Goal: Task Accomplishment & Management: Manage account settings

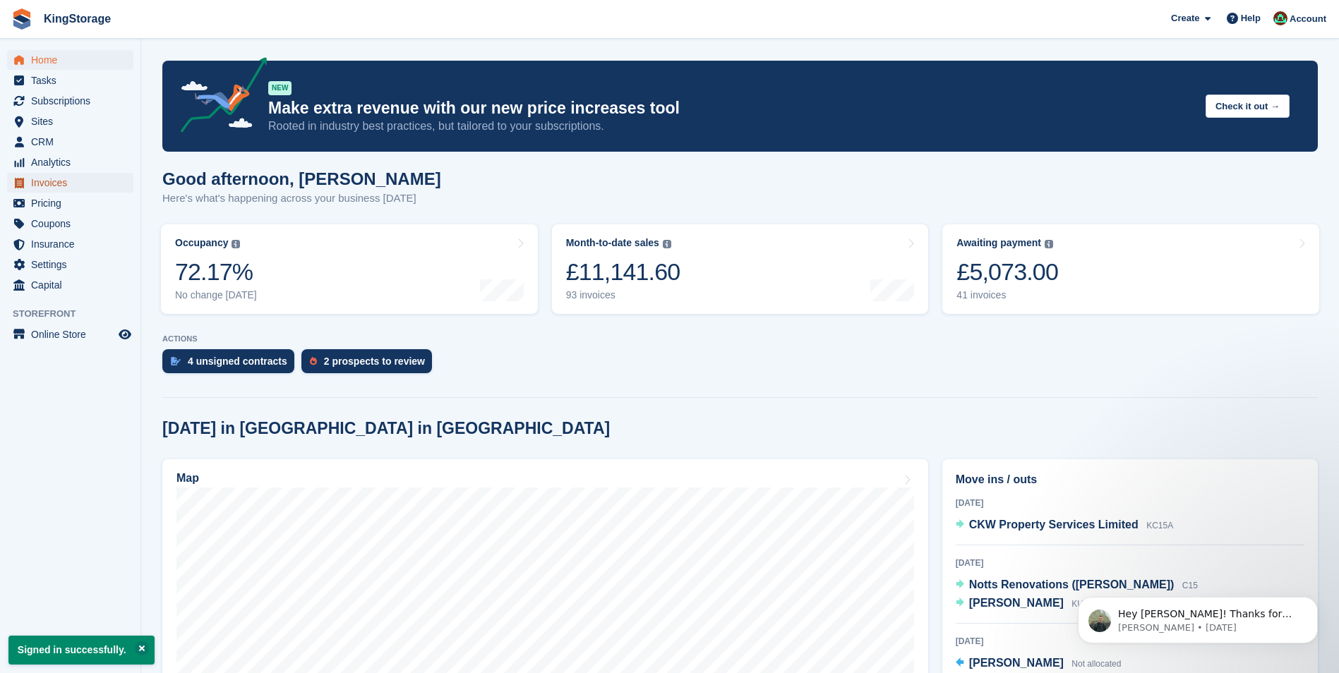
click at [55, 181] on span "Invoices" at bounding box center [73, 183] width 85 height 20
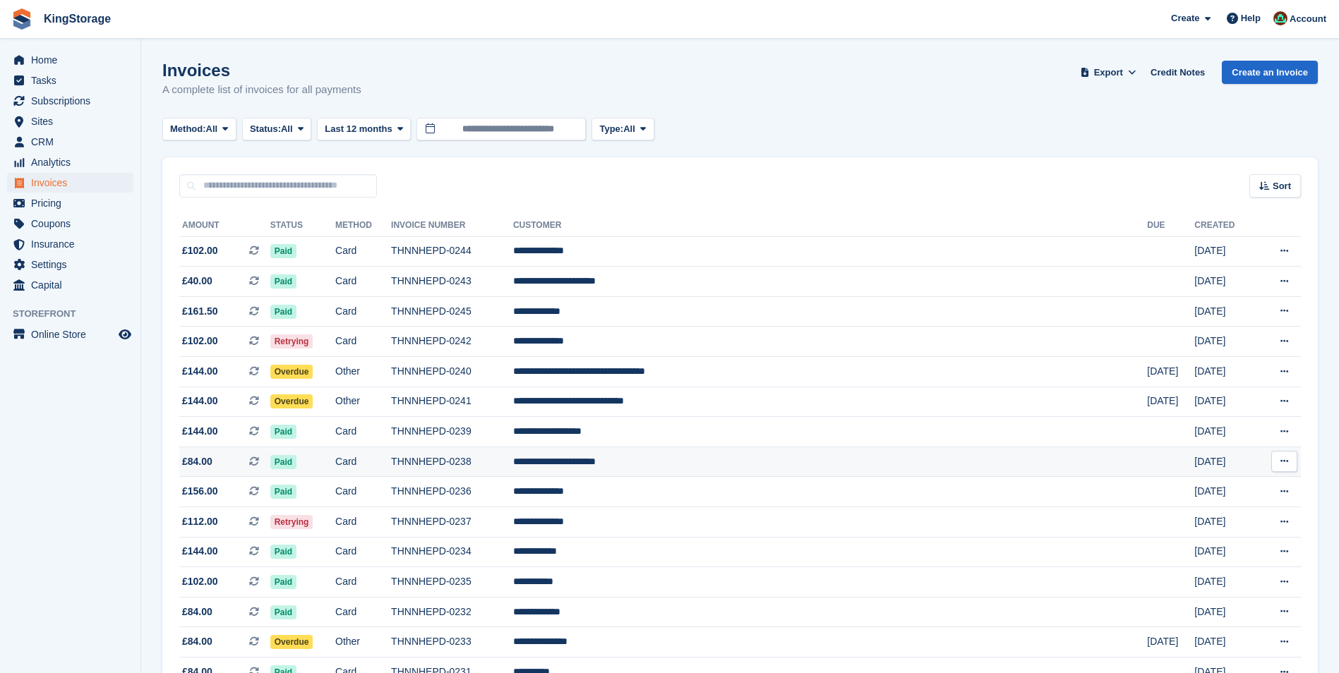
click at [513, 467] on td "THNNHEPD-0238" at bounding box center [452, 462] width 122 height 30
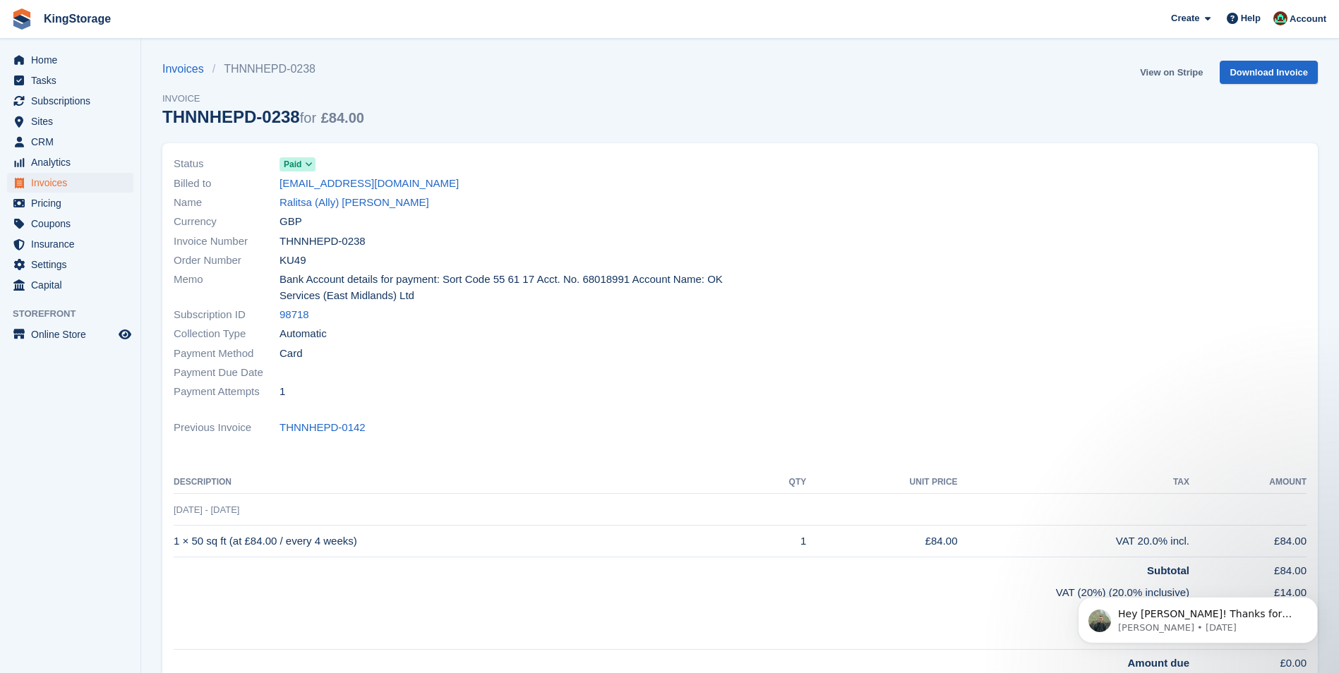
click at [1161, 77] on link "View on Stripe" at bounding box center [1171, 72] width 74 height 23
click at [49, 180] on span "Invoices" at bounding box center [73, 183] width 85 height 20
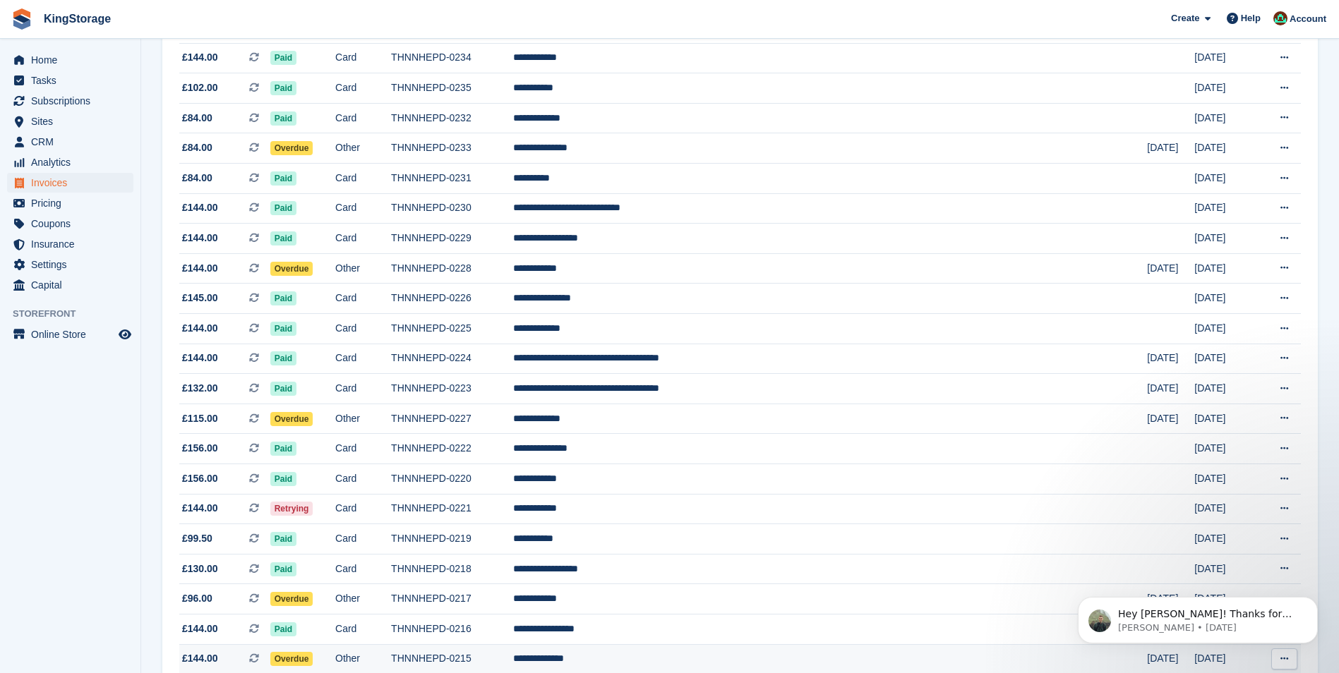
scroll to position [565, 0]
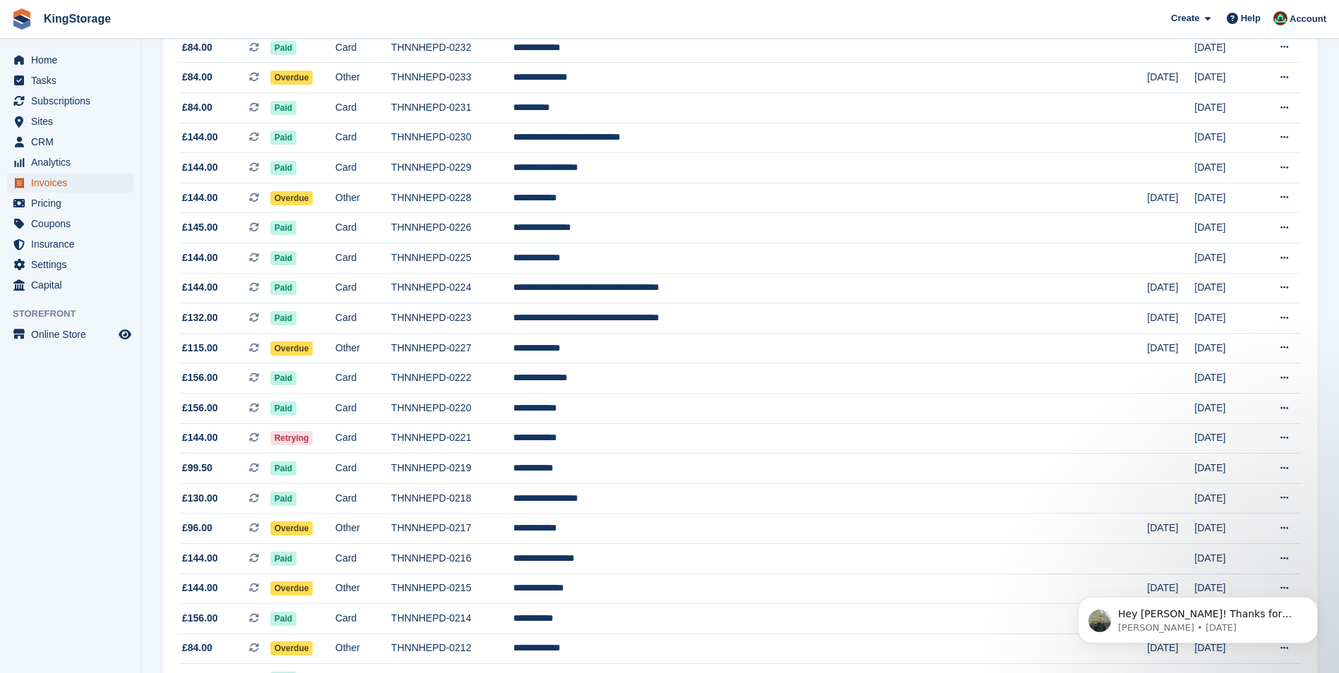
click at [59, 186] on span "Invoices" at bounding box center [73, 183] width 85 height 20
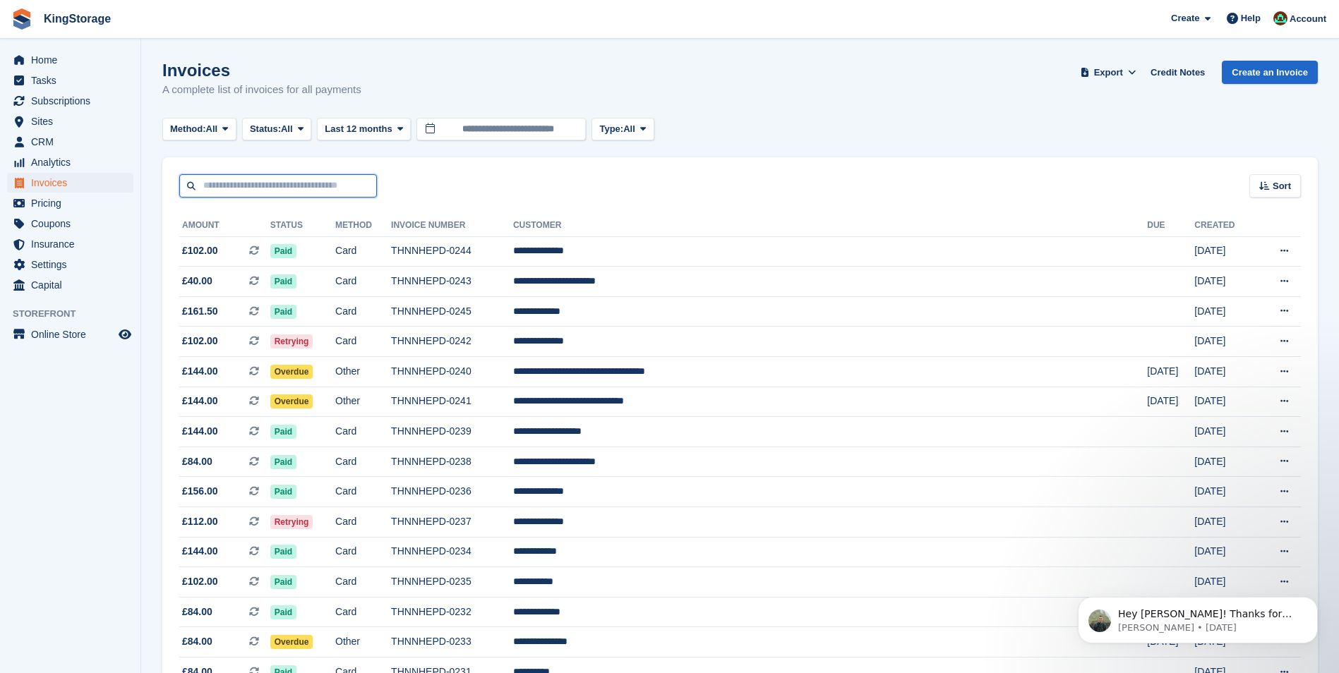
scroll to position [0, 0]
click at [246, 185] on input "text" at bounding box center [278, 185] width 198 height 23
type input "****"
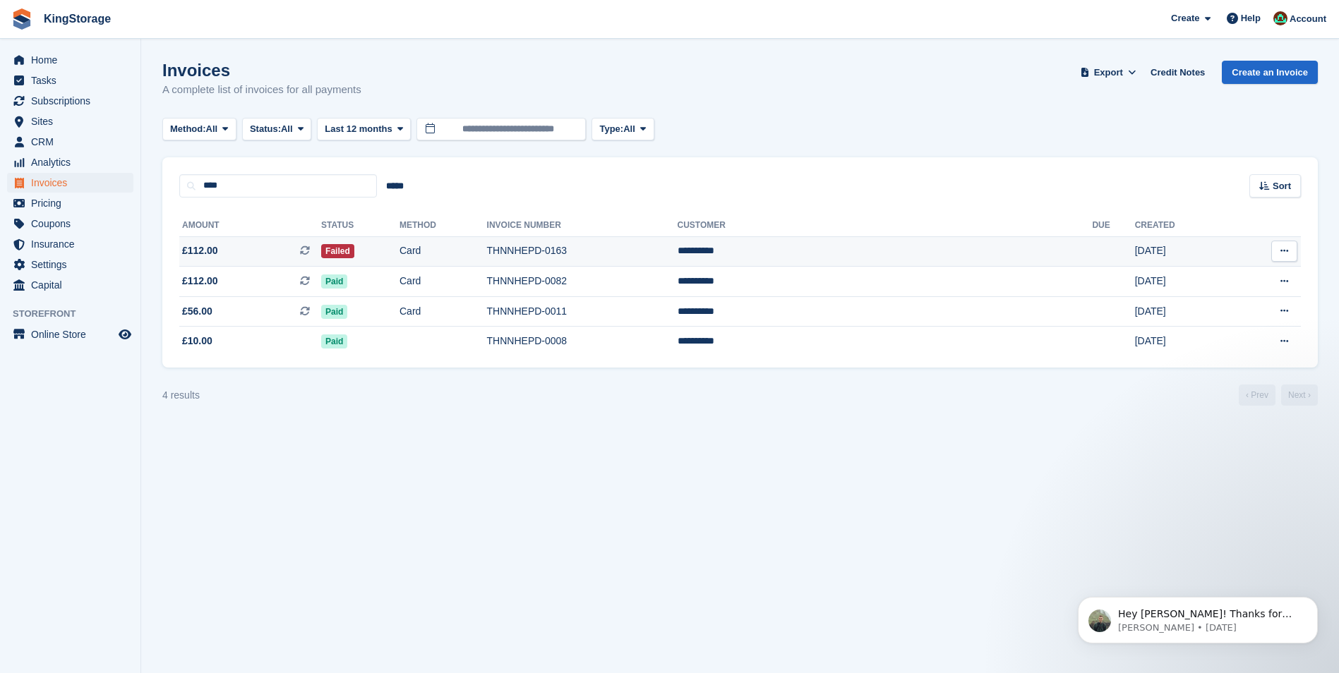
click at [611, 254] on td "THNNHEPD-0163" at bounding box center [582, 251] width 191 height 30
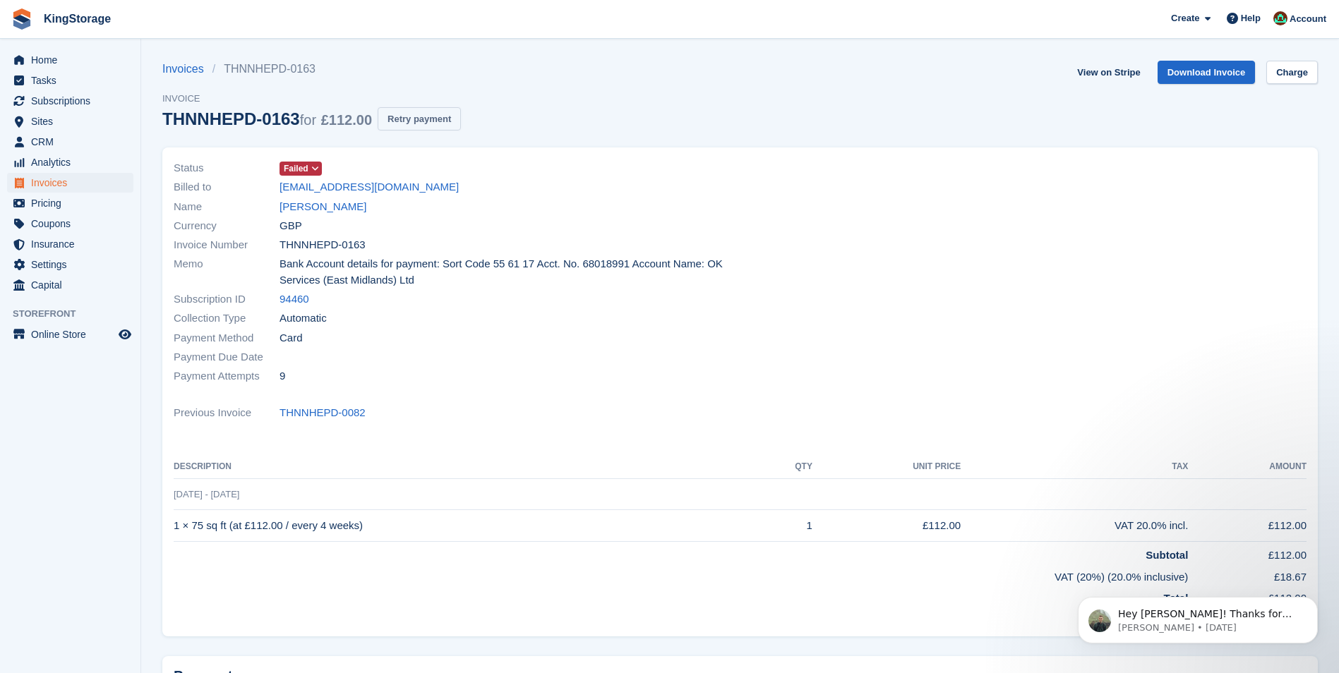
click at [439, 126] on button "Retry payment" at bounding box center [419, 118] width 83 height 23
click at [1298, 20] on span "Account" at bounding box center [1308, 19] width 37 height 14
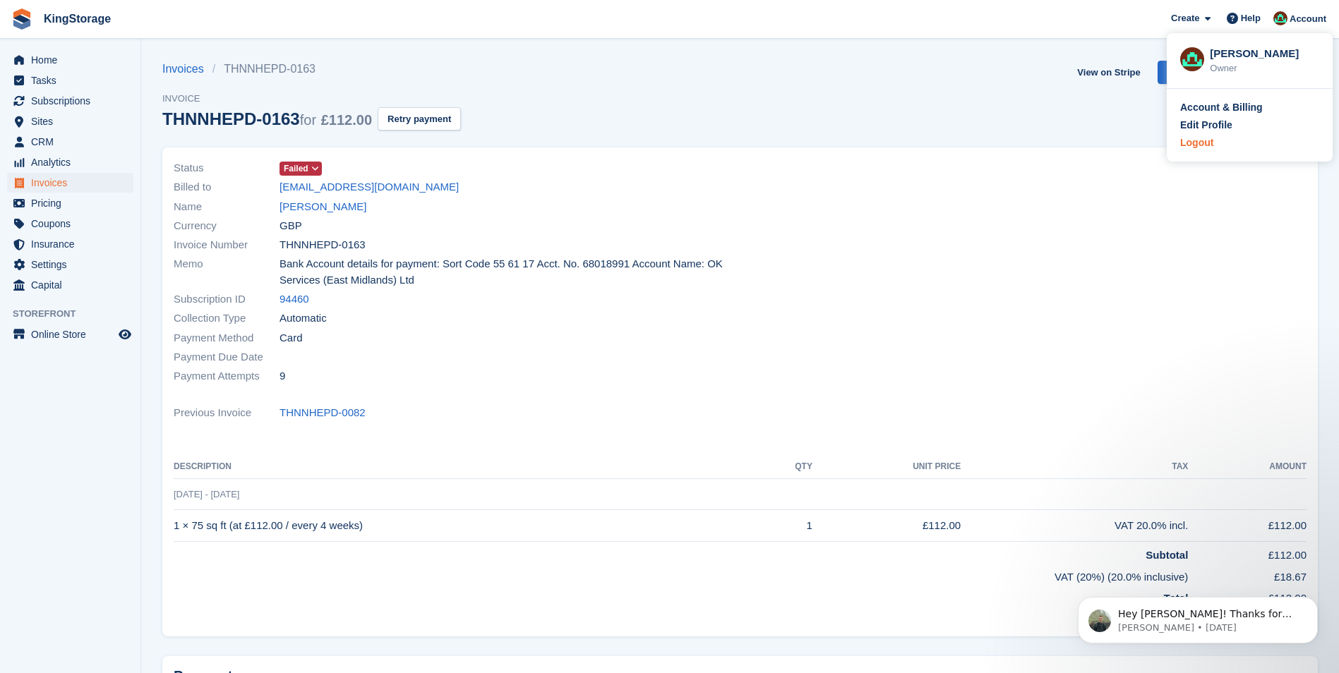
click at [1188, 140] on div "Logout" at bounding box center [1196, 143] width 33 height 15
